Goal: Find specific page/section: Find specific page/section

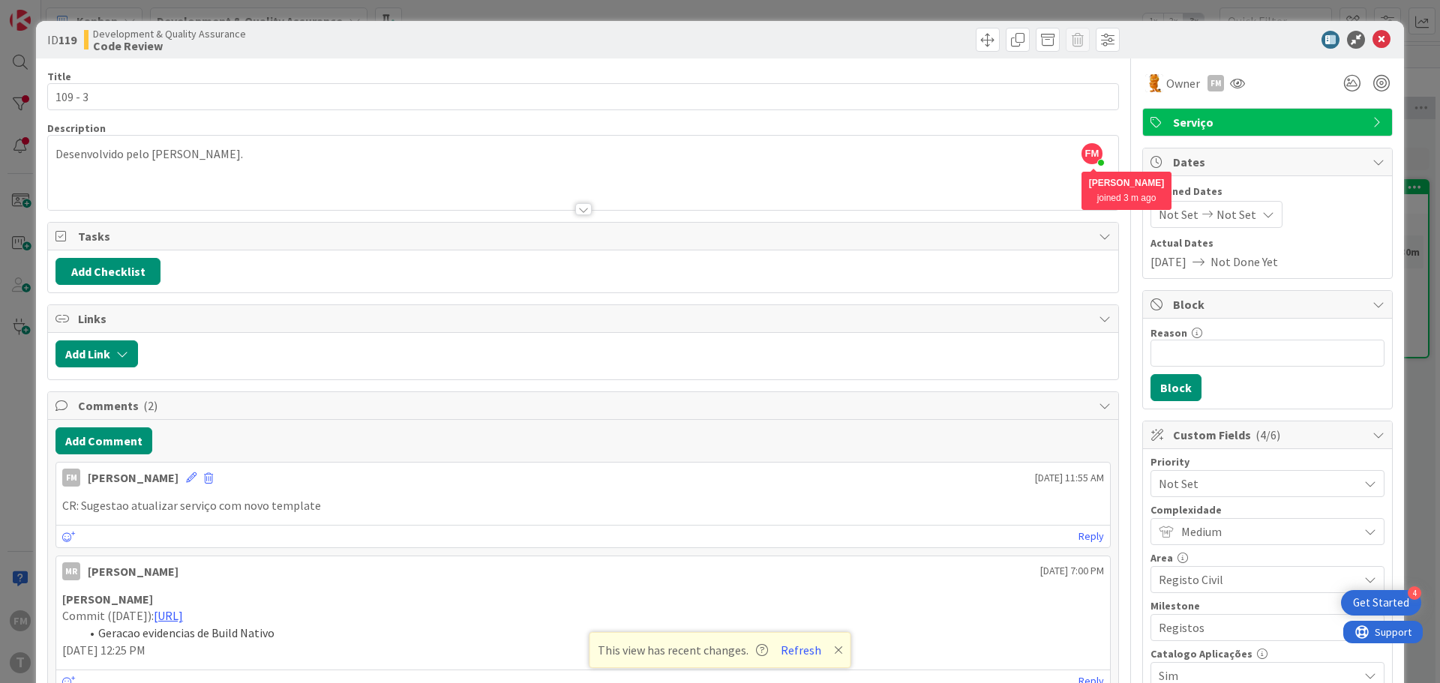
scroll to position [89, 294]
click at [835, 653] on icon at bounding box center [838, 650] width 9 height 12
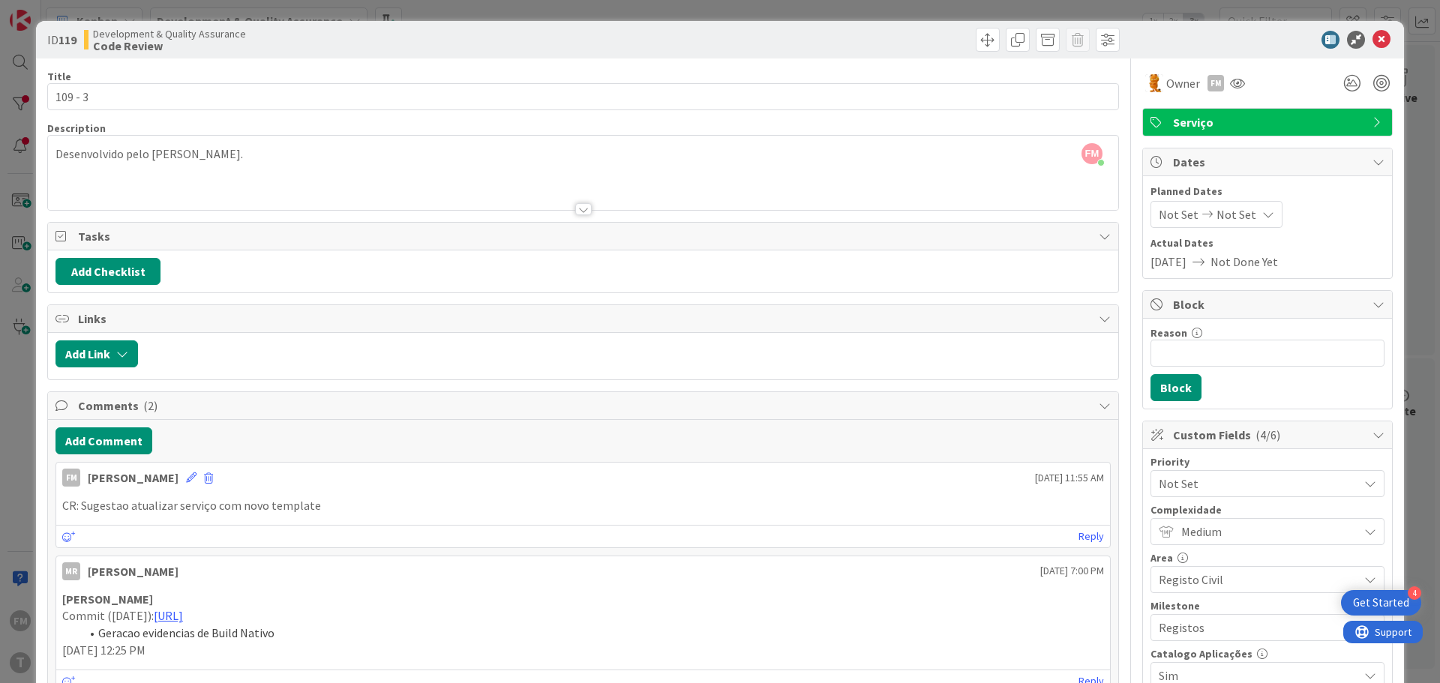
click at [270, 299] on div "Title 7 / 128 109 - 3 Description FM [PERSON_NAME] joined 3 m ago Desenvolvido …" at bounding box center [583, 613] width 1072 height 1109
click at [255, 319] on span "Links" at bounding box center [584, 319] width 1013 height 18
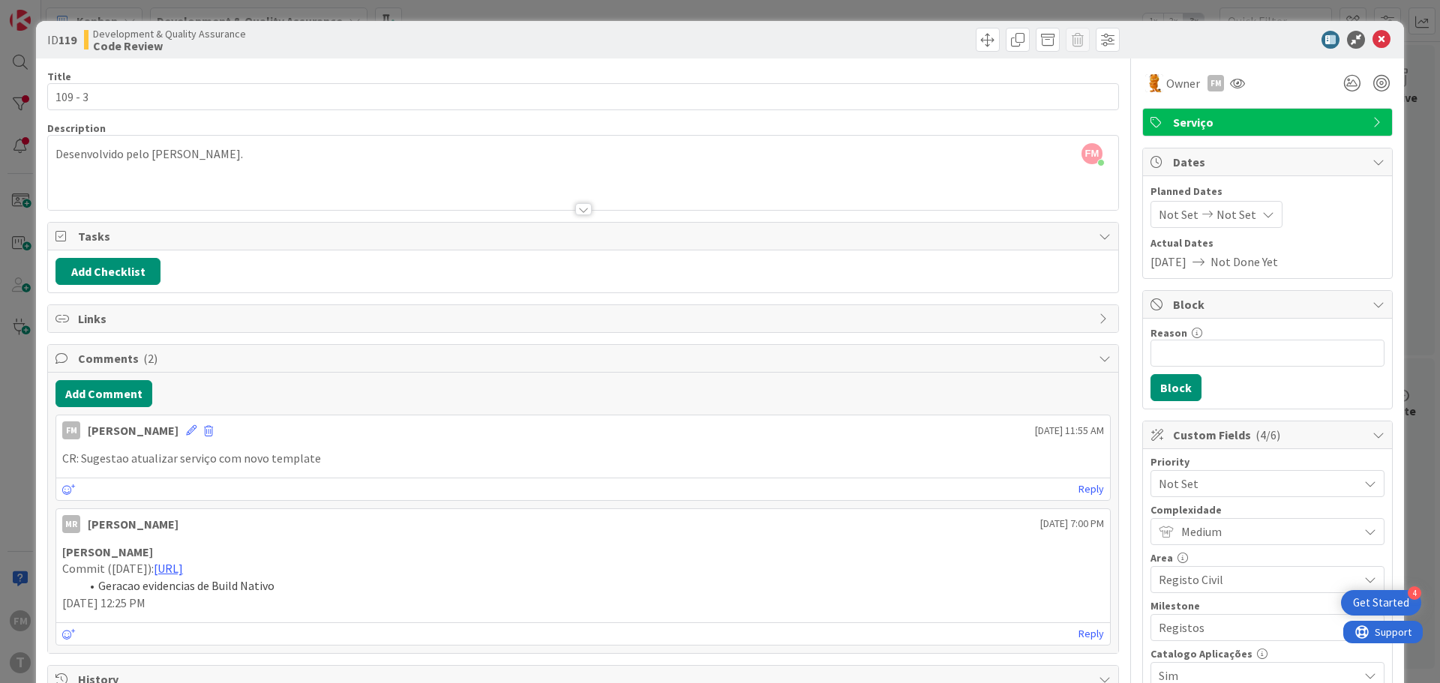
click at [257, 318] on span "Links" at bounding box center [584, 319] width 1013 height 18
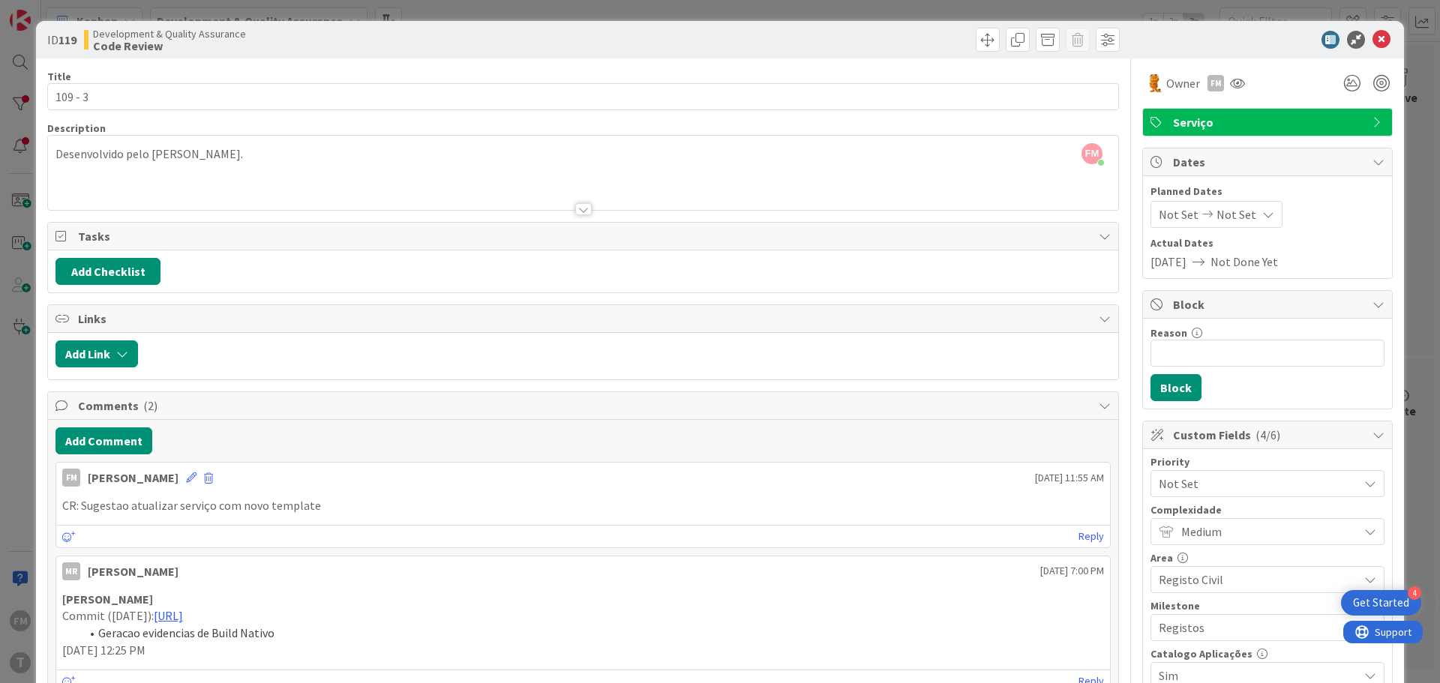
click at [294, 228] on span "Tasks" at bounding box center [584, 236] width 1013 height 18
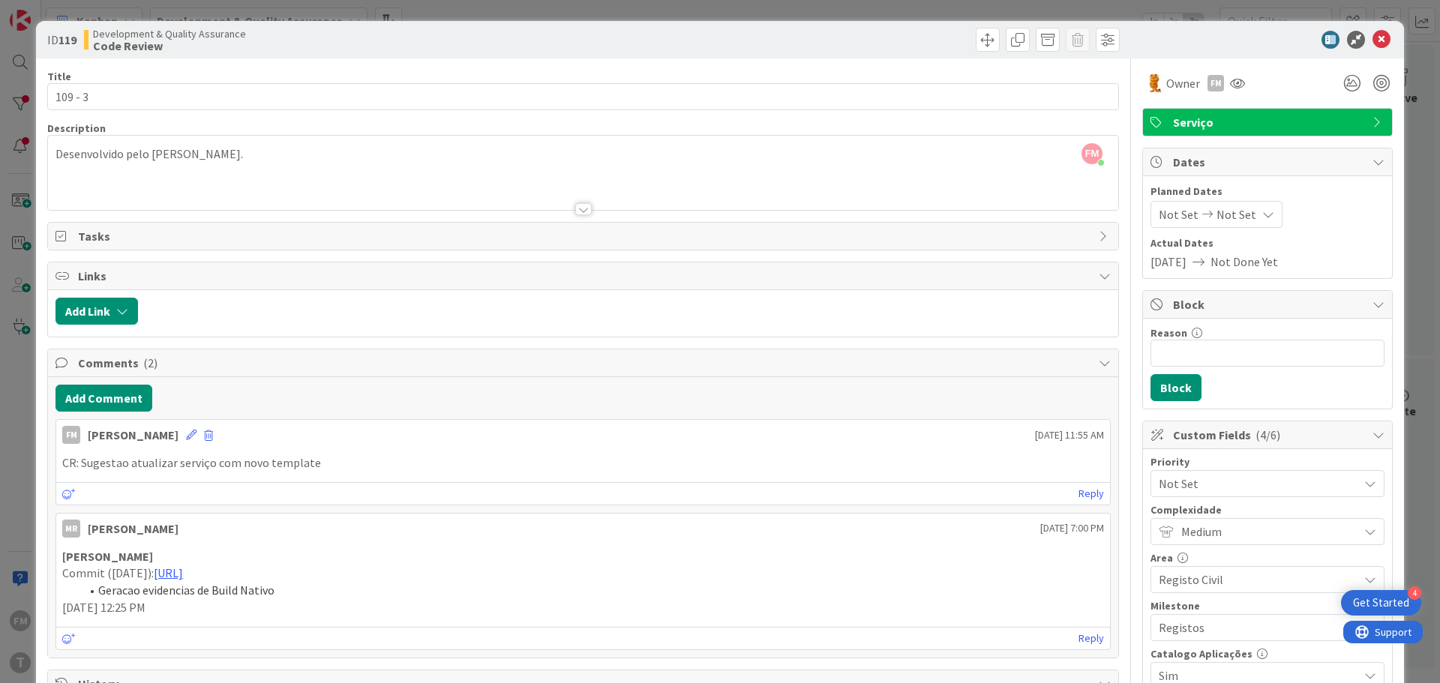
click at [295, 231] on span "Tasks" at bounding box center [584, 236] width 1013 height 18
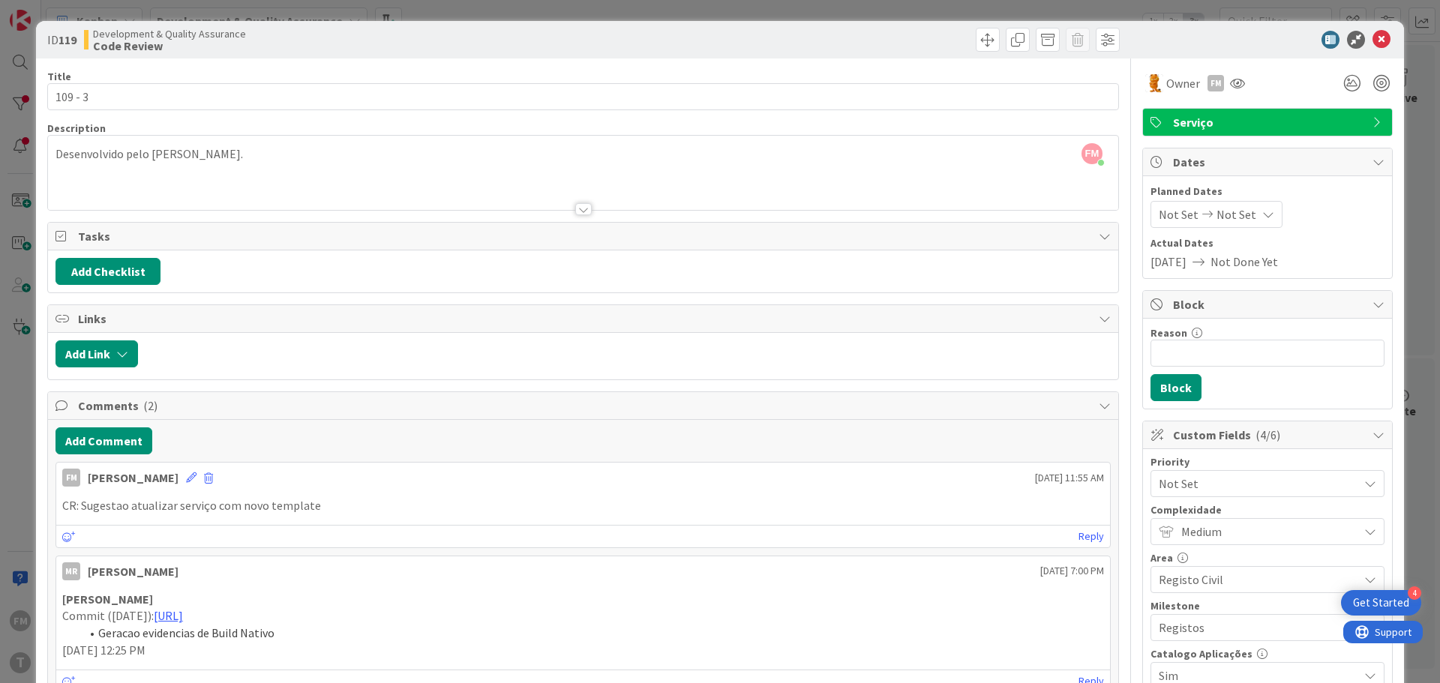
click at [213, 403] on span "Comments ( 2 )" at bounding box center [584, 406] width 1013 height 18
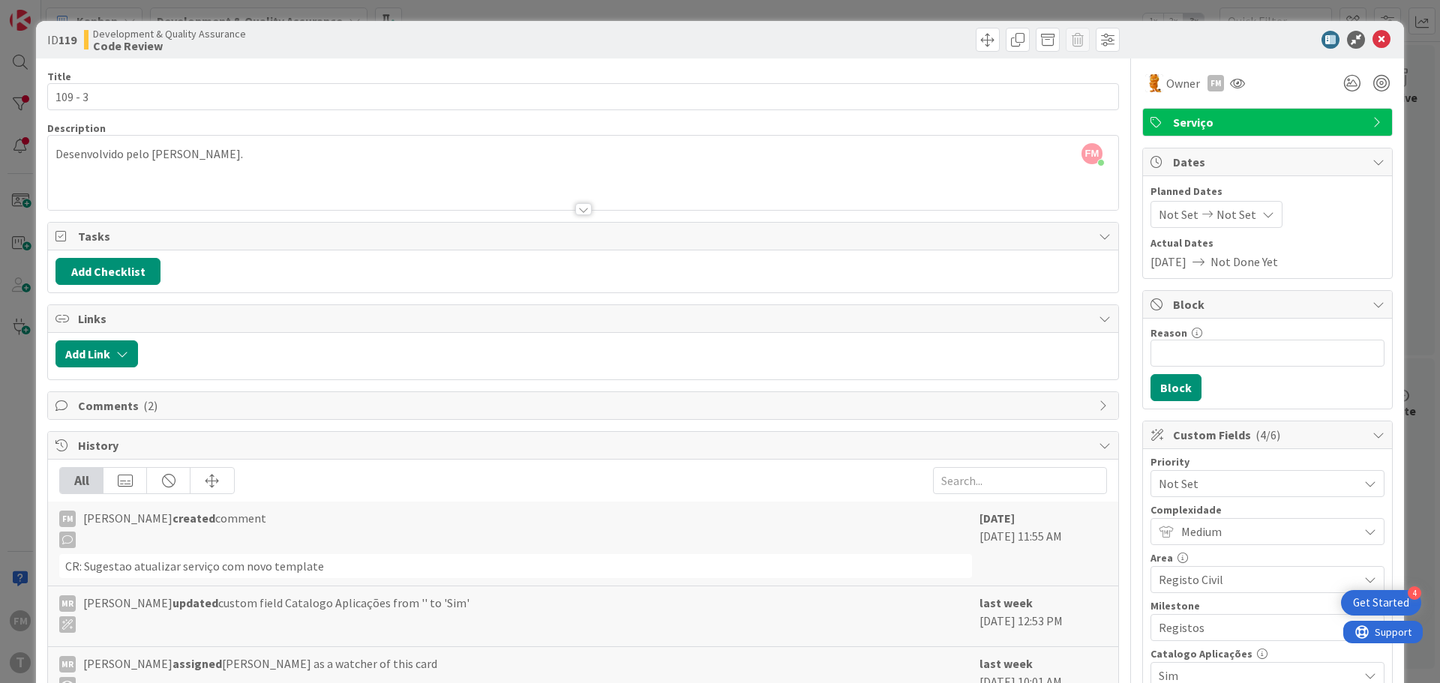
click at [224, 406] on span "Comments ( 2 )" at bounding box center [584, 406] width 1013 height 18
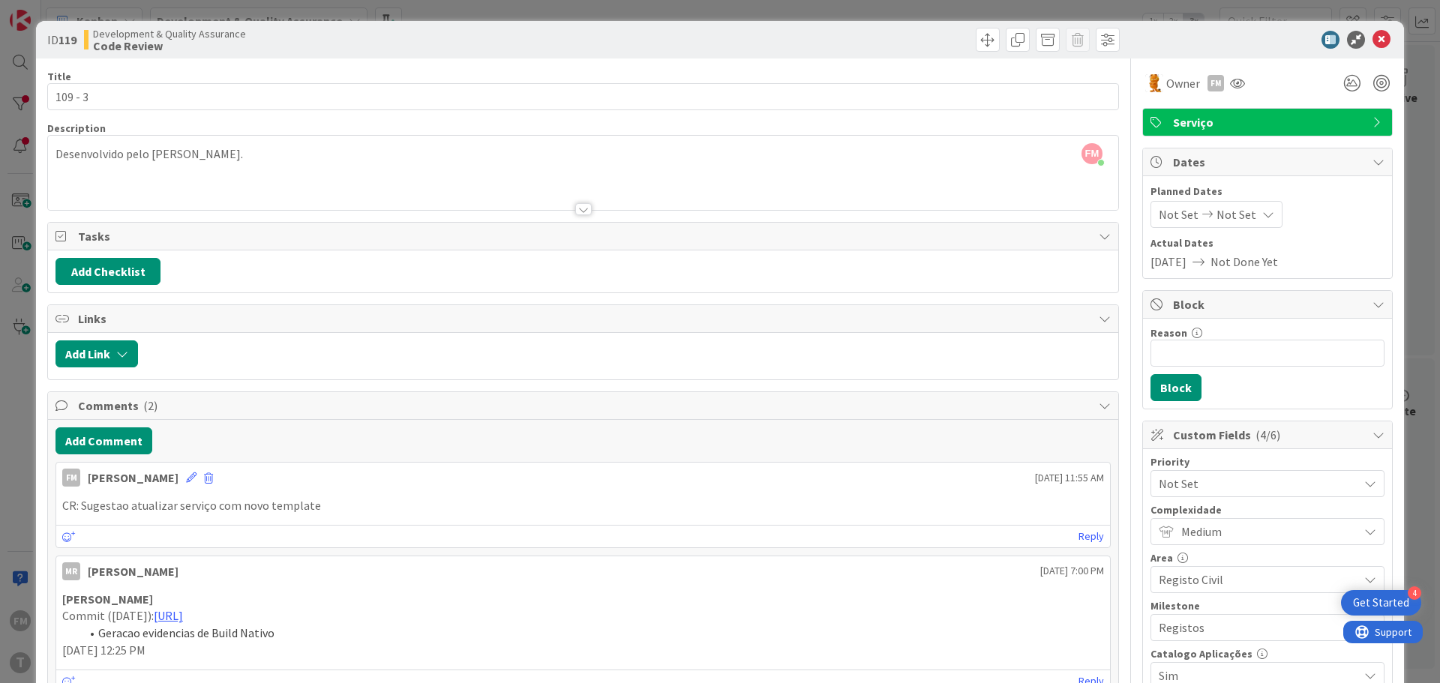
drag, startPoint x: 77, startPoint y: 296, endPoint x: 156, endPoint y: 382, distance: 116.8
click at [156, 382] on div "Title 7 / 128 109 - 3 Description FM [PERSON_NAME] joined 3 m ago Desenvolvido …" at bounding box center [583, 613] width 1072 height 1109
drag, startPoint x: 159, startPoint y: 385, endPoint x: 83, endPoint y: 302, distance: 112.5
click at [67, 293] on div "Title 7 / 128 109 - 3 Description FM [PERSON_NAME] joined 3 m ago Desenvolvido …" at bounding box center [583, 613] width 1072 height 1109
click at [1373, 41] on icon at bounding box center [1382, 40] width 18 height 18
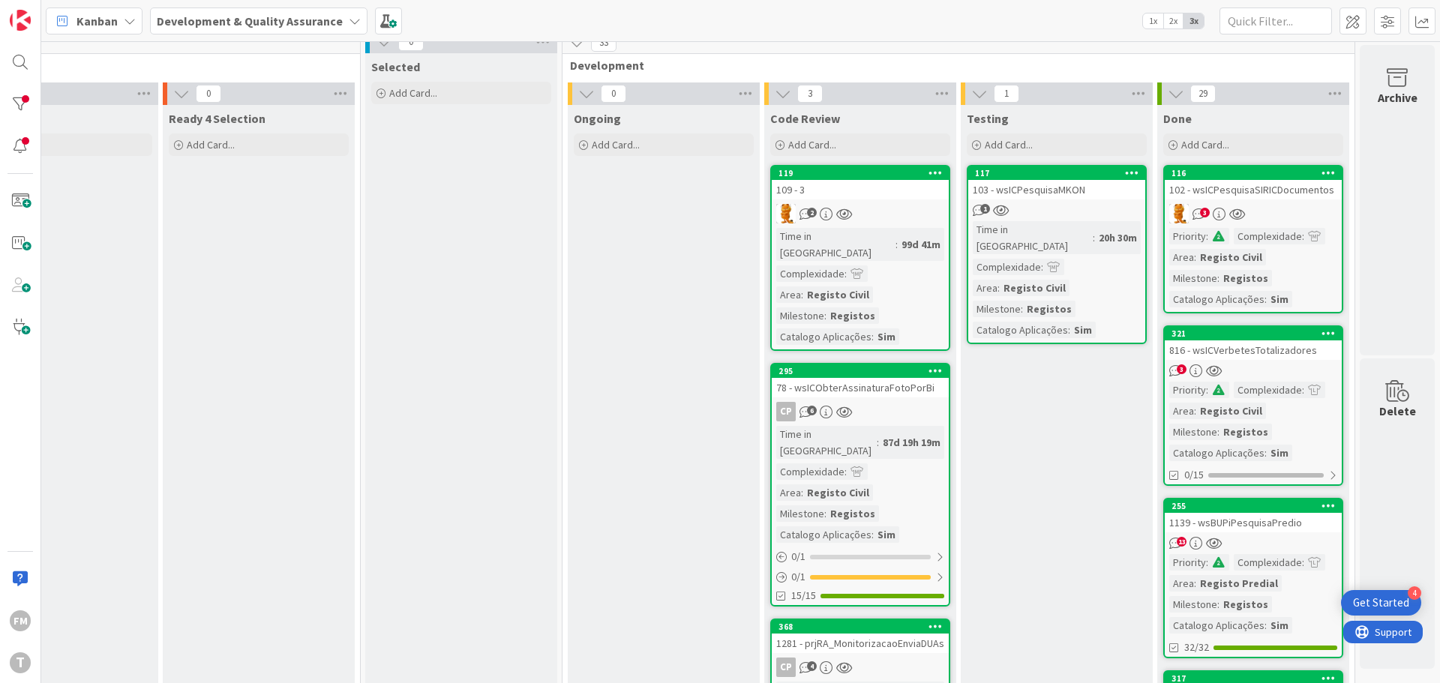
scroll to position [89, 294]
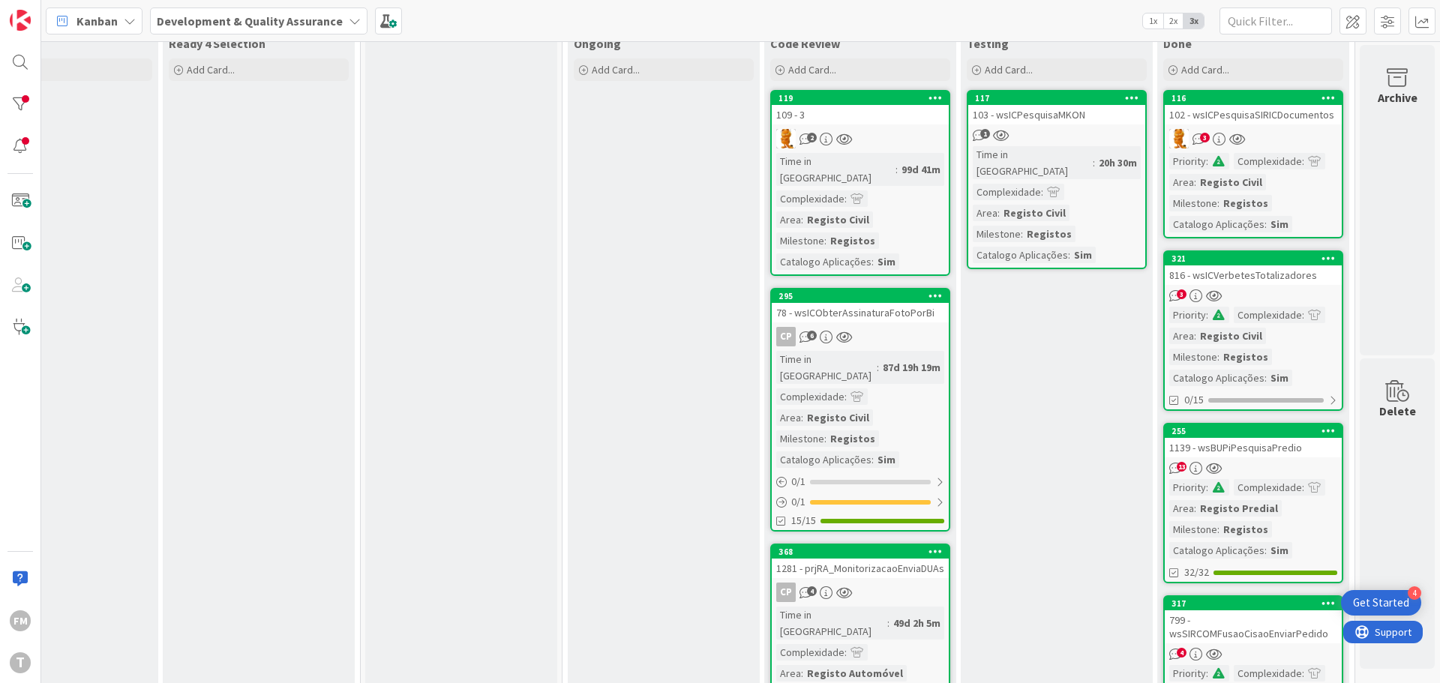
click at [842, 106] on div "109 - 3" at bounding box center [860, 115] width 177 height 20
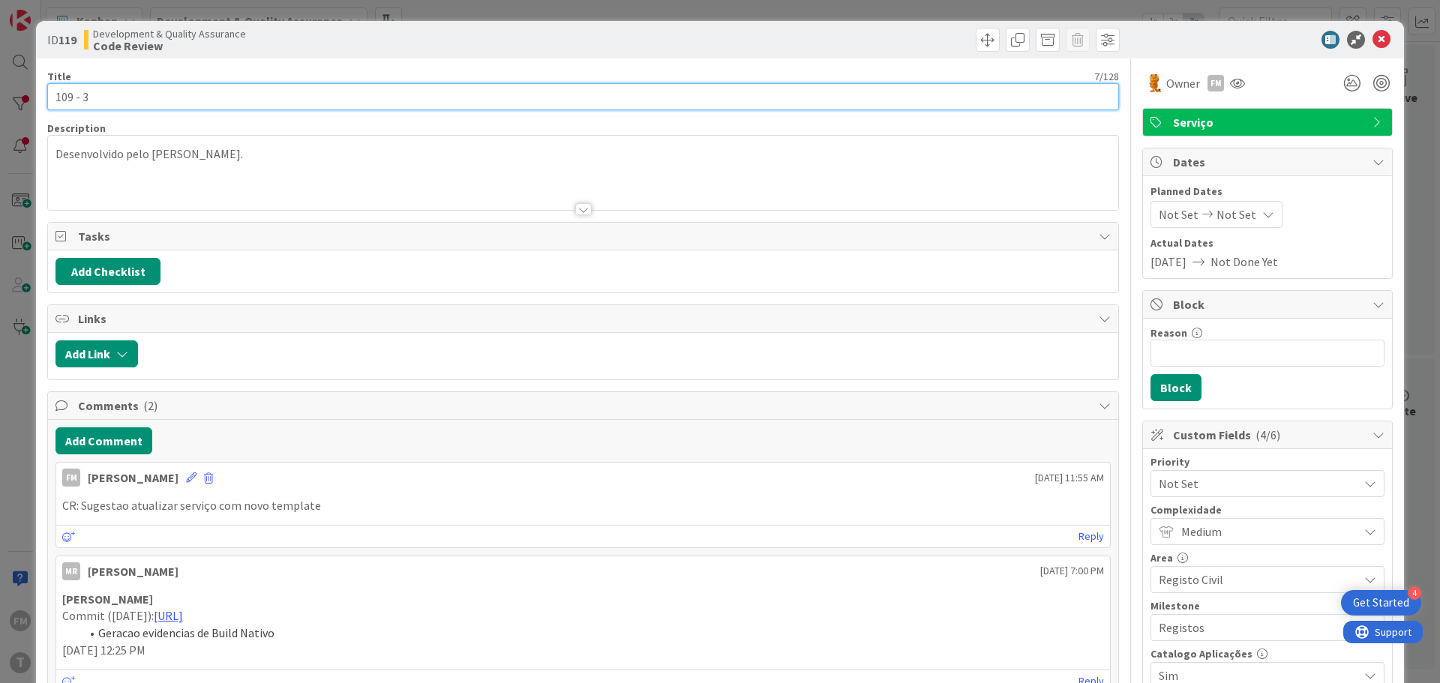
click at [180, 92] on input "109 - 3" at bounding box center [583, 96] width 1072 height 27
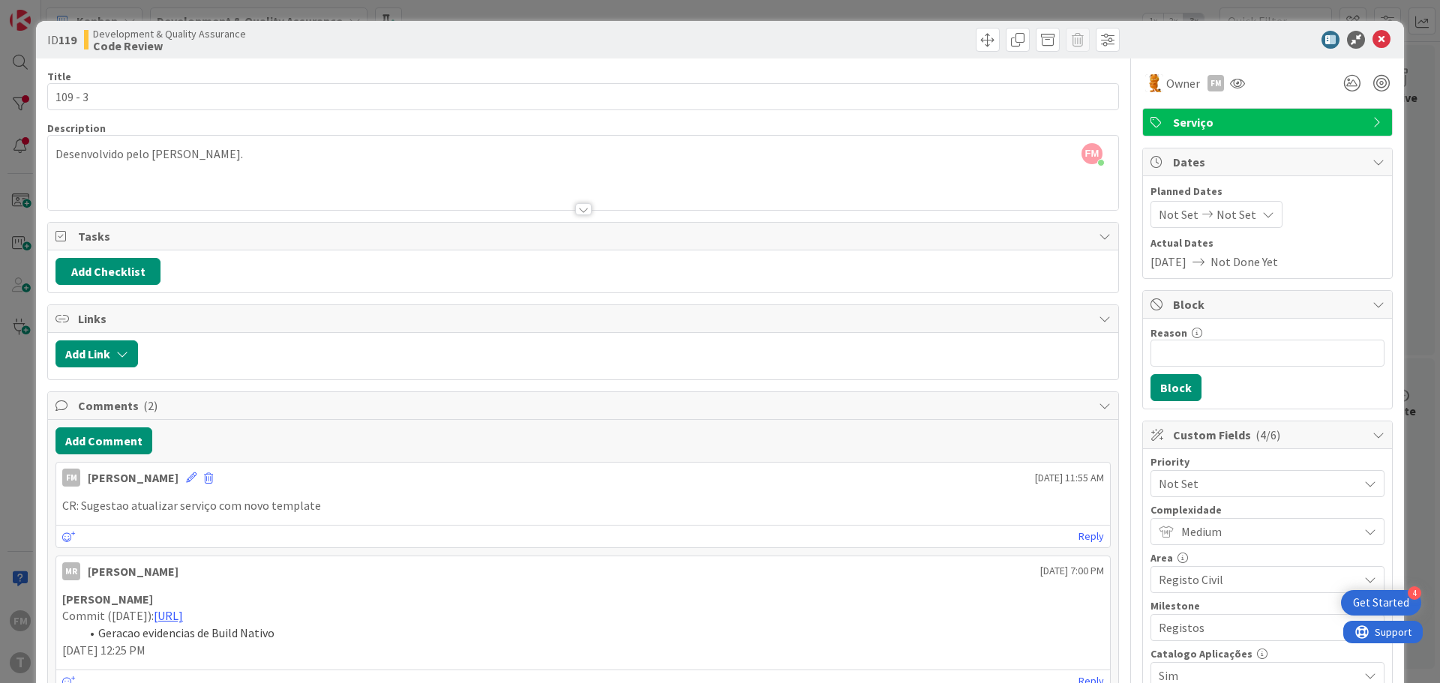
click at [542, 49] on div "Development & Quality Assurance Code Review" at bounding box center [332, 40] width 496 height 24
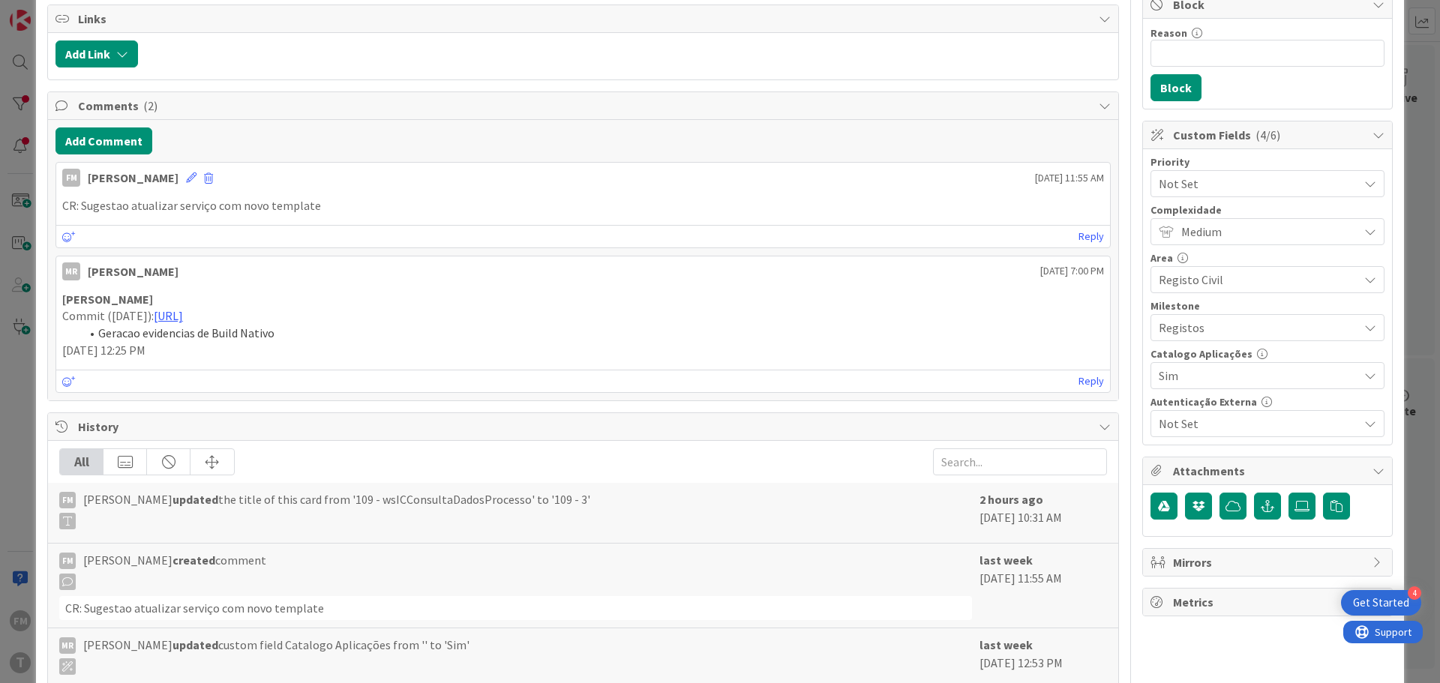
scroll to position [450, 0]
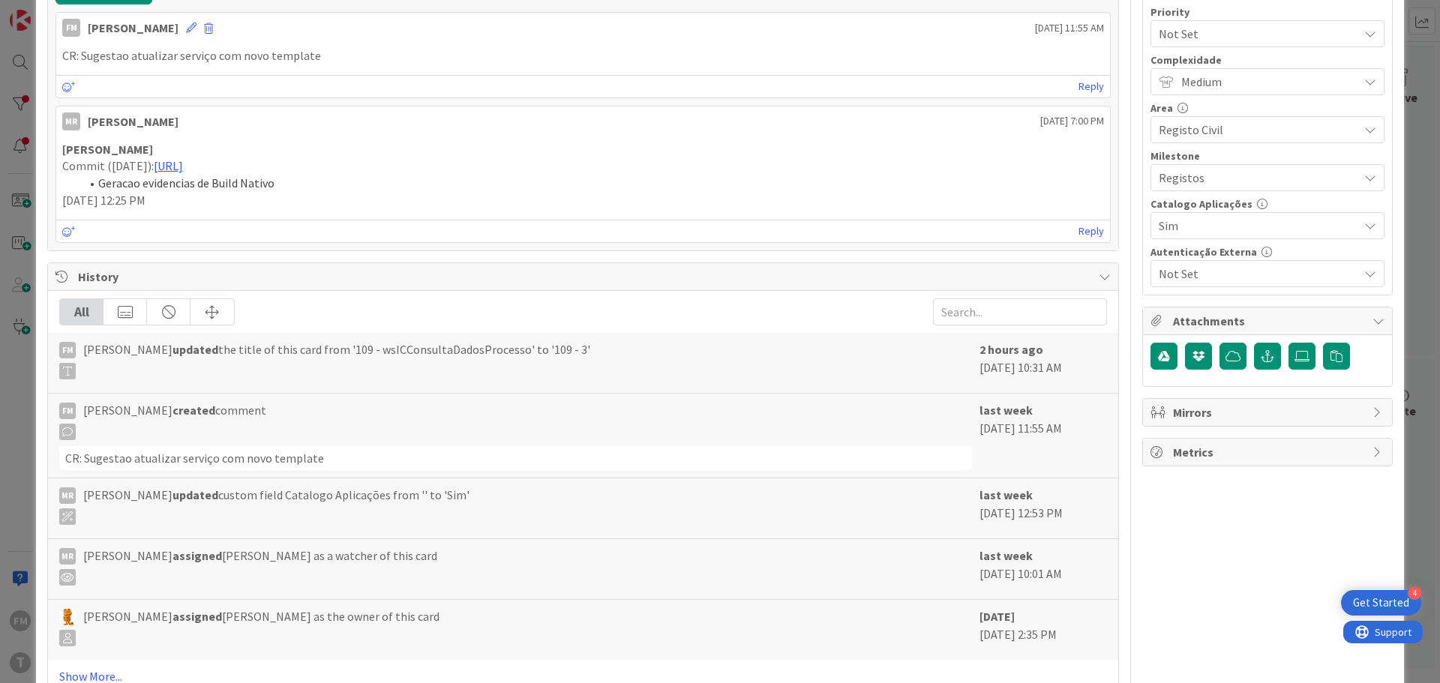
click at [448, 348] on span "[PERSON_NAME] updated the title of this card from '109 - wsICConsultaDadosProce…" at bounding box center [336, 360] width 507 height 39
copy span "wsICConsultaDadosProcesso"
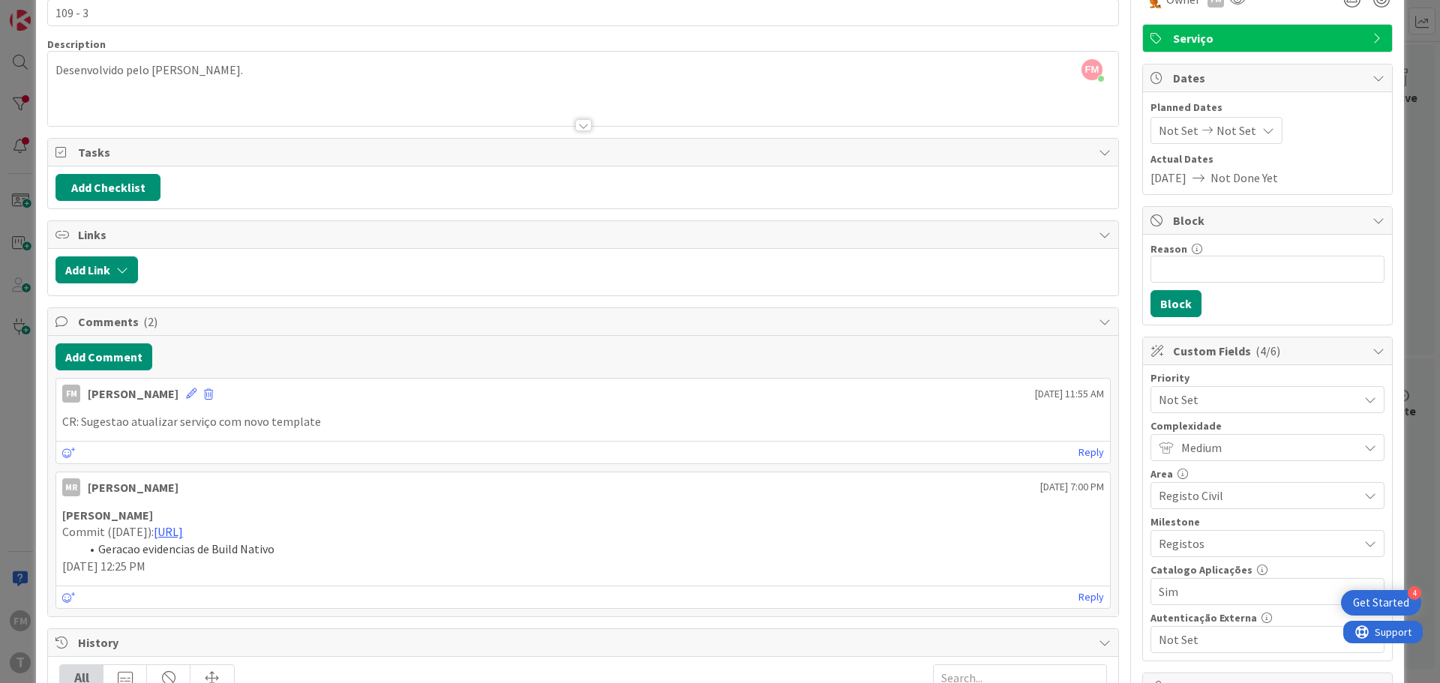
scroll to position [0, 0]
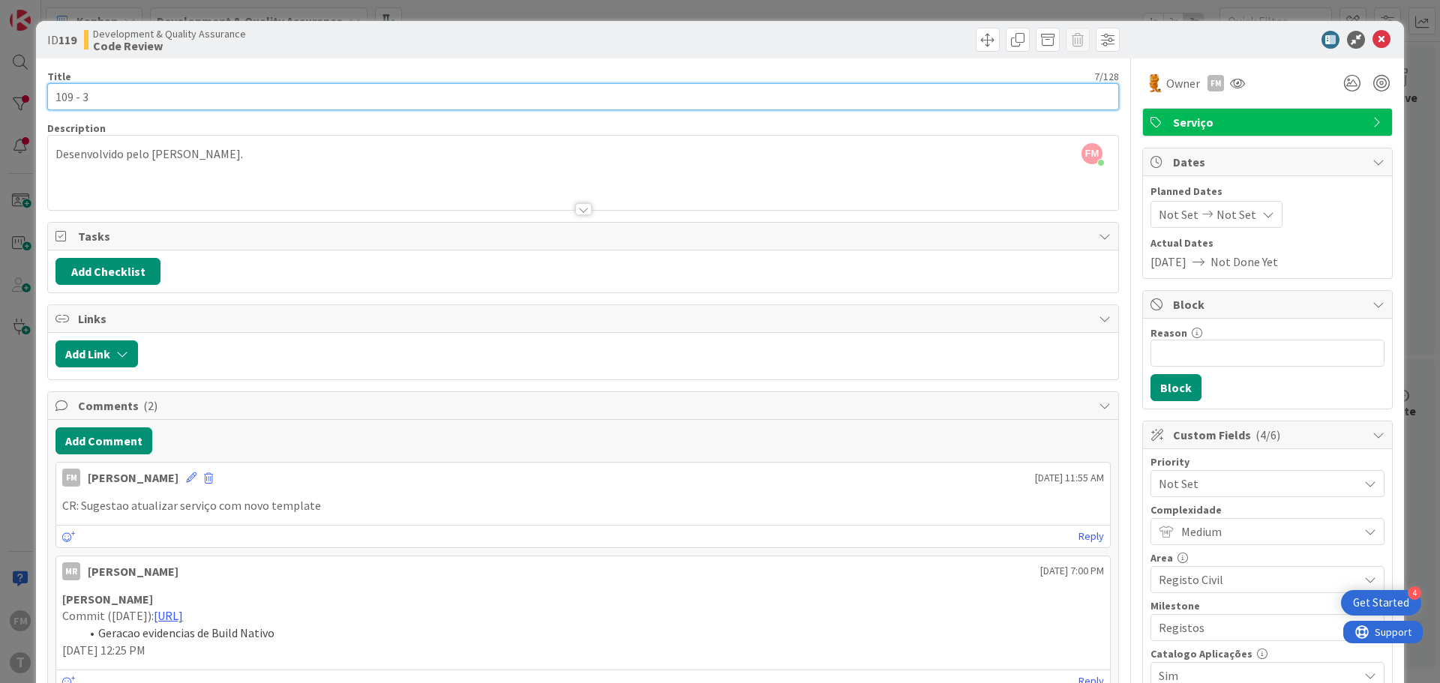
click at [144, 95] on input "109 - 3" at bounding box center [583, 96] width 1072 height 27
paste input "wsICConsultaDadosProcesso"
type input "109 - wsICConsultaDadosProcesso"
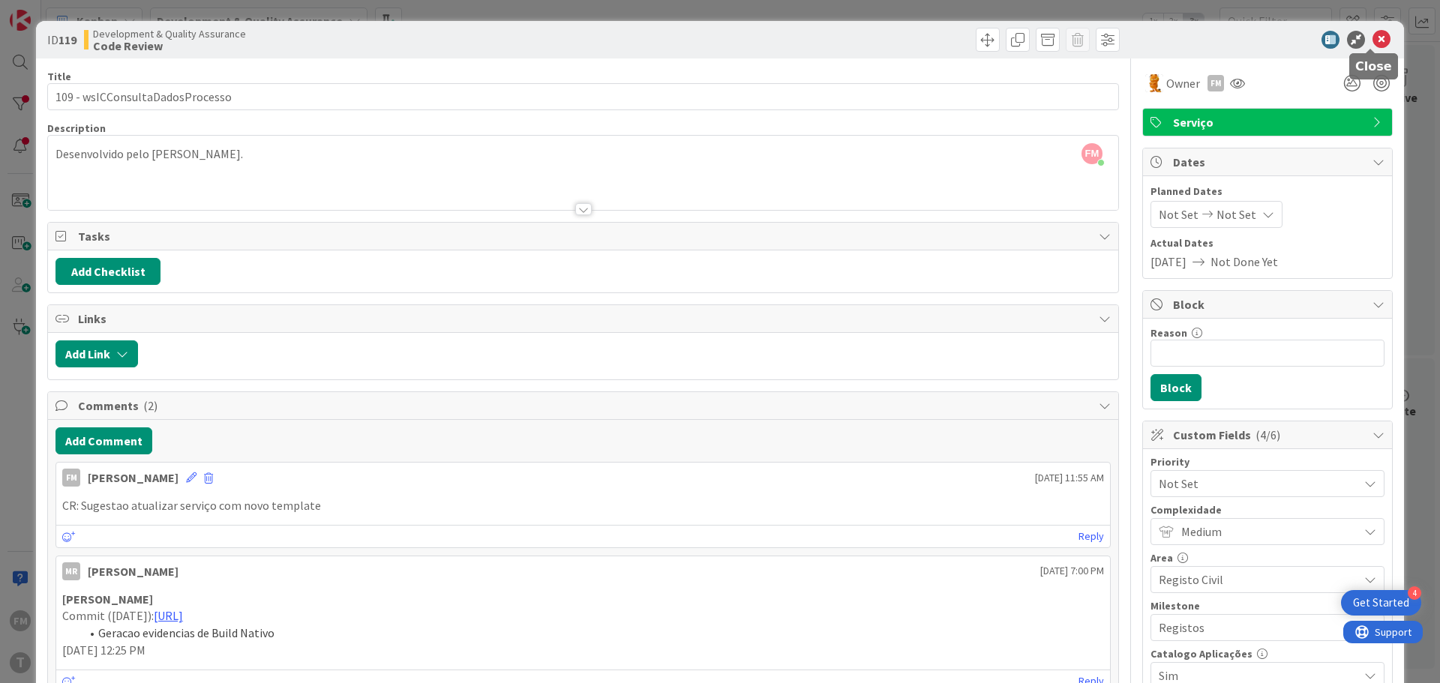
click at [1377, 41] on icon at bounding box center [1382, 40] width 18 height 18
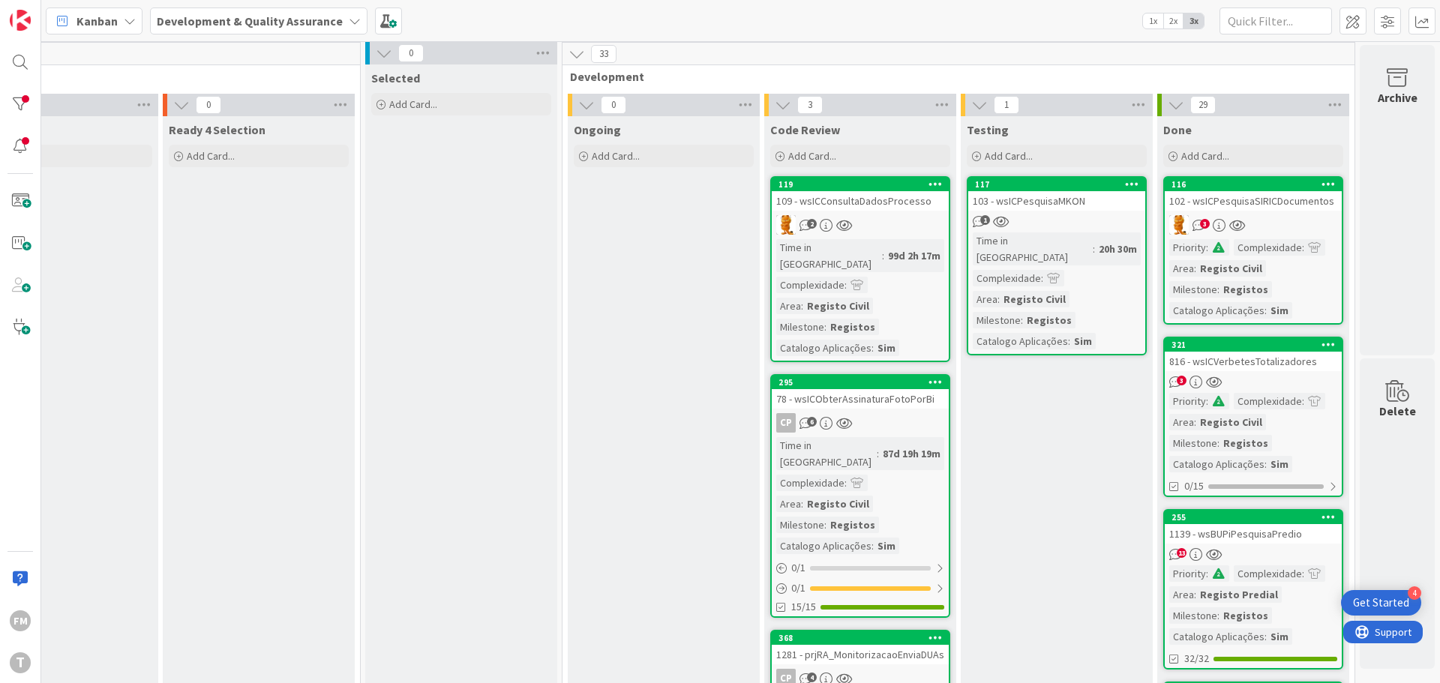
scroll to position [0, 294]
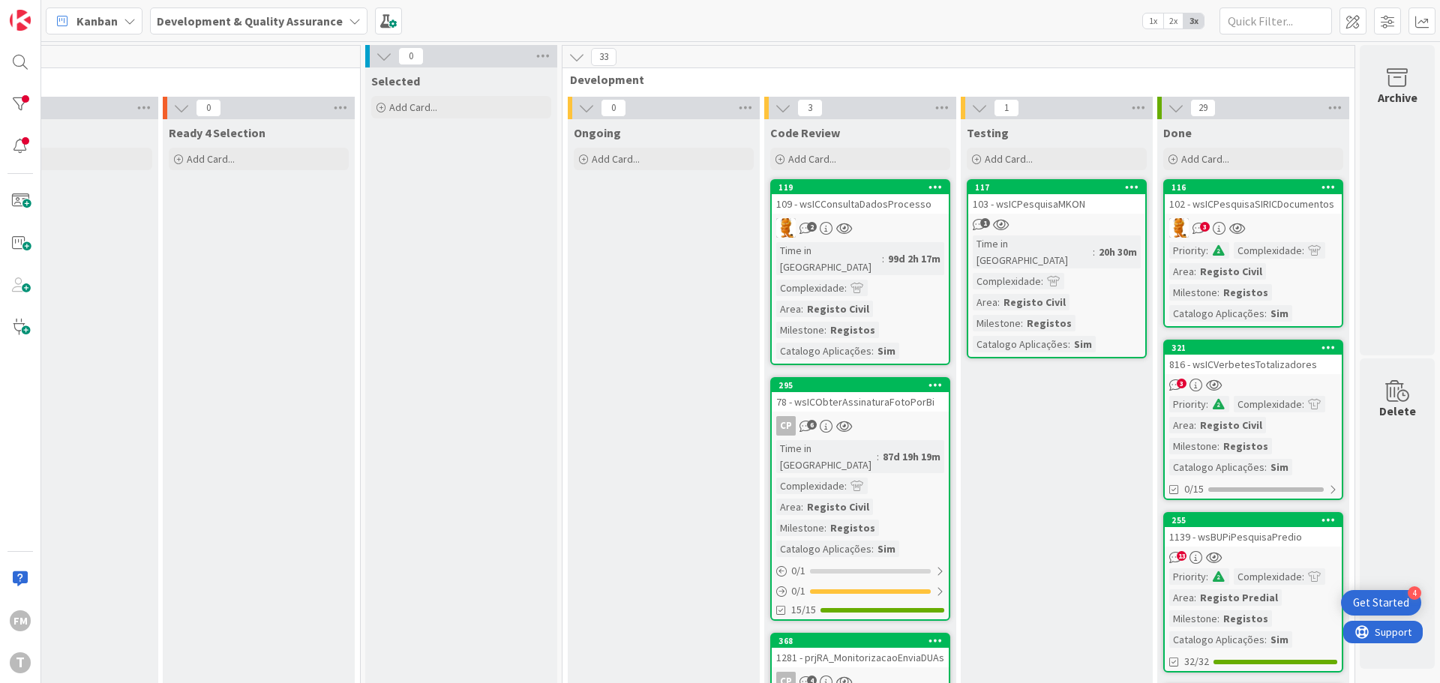
click at [884, 211] on div "109 - wsICConsultaDadosProcesso" at bounding box center [860, 204] width 177 height 20
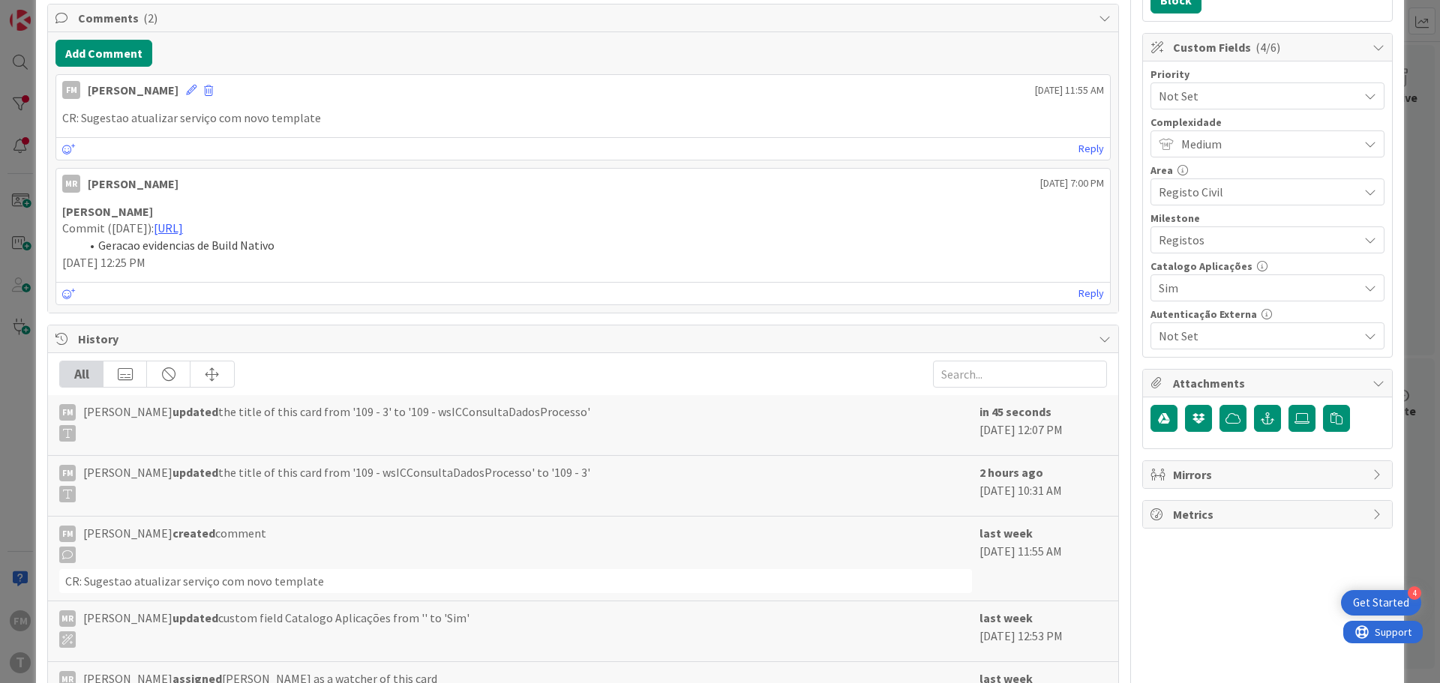
scroll to position [450, 0]
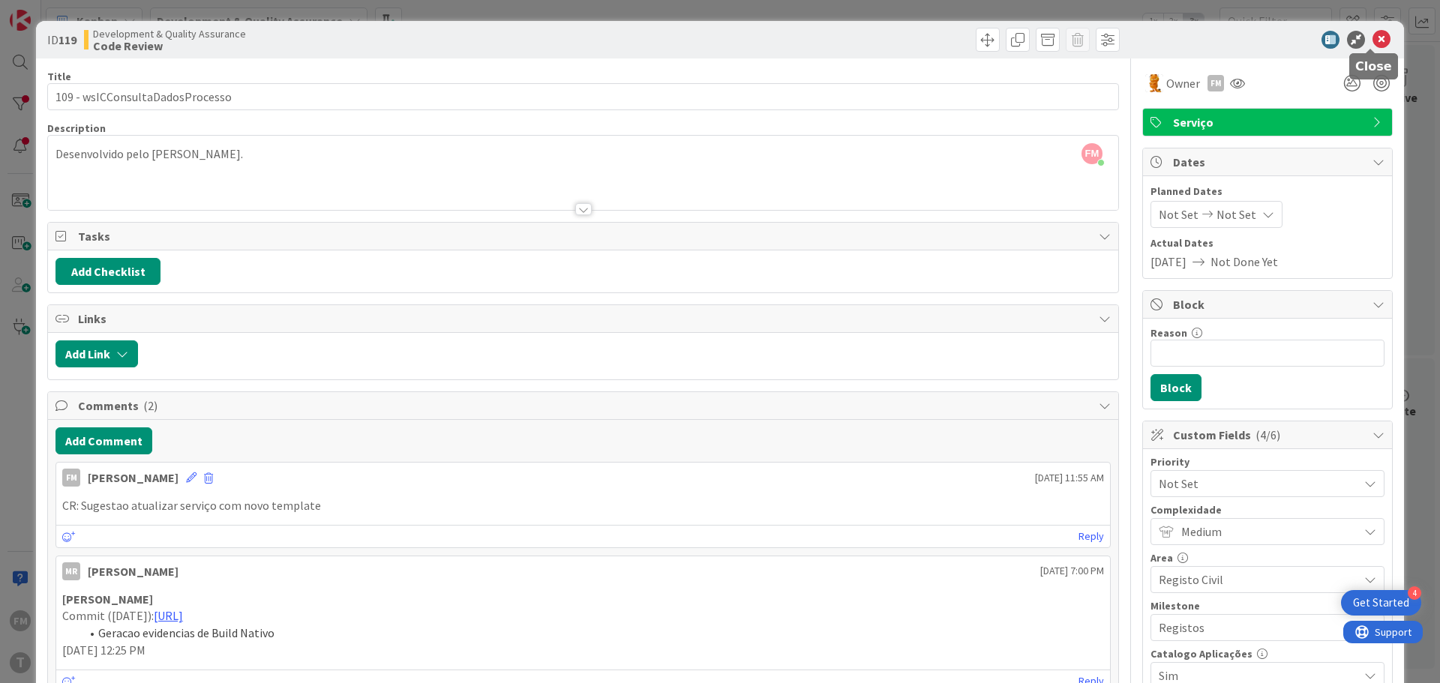
click at [1373, 39] on icon at bounding box center [1382, 40] width 18 height 18
